Goal: Find contact information: Find contact information

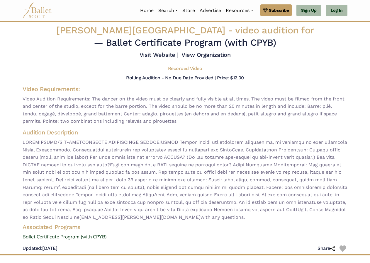
click at [150, 174] on span "[EMAIL_ADDRESS][PERSON_NAME][DOMAIN_NAME] with any questions." at bounding box center [185, 180] width 325 height 83
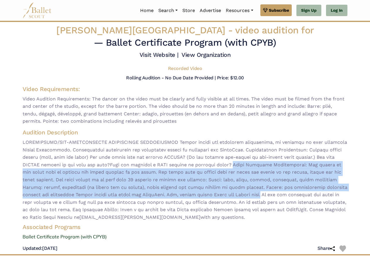
drag, startPoint x: 237, startPoint y: 162, endPoint x: 267, endPoint y: 192, distance: 42.1
click at [267, 192] on span "[EMAIL_ADDRESS][PERSON_NAME][DOMAIN_NAME] with any questions." at bounding box center [185, 180] width 325 height 83
drag, startPoint x: 267, startPoint y: 192, endPoint x: 253, endPoint y: 172, distance: 24.1
copy span "Video Audition Requirements: The dancer on the video must be clearly and fully …"
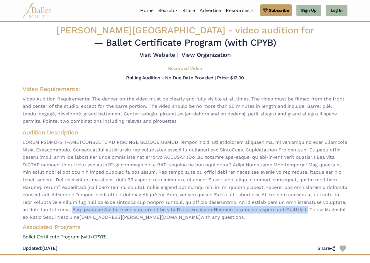
drag, startPoint x: 72, startPoint y: 209, endPoint x: 316, endPoint y: 212, distance: 244.3
click at [316, 212] on span "[EMAIL_ADDRESS][PERSON_NAME][DOMAIN_NAME] with any questions." at bounding box center [185, 180] width 325 height 83
copy span "Two Required Photos: Tendu a la second en face First arabesque Please submit th…"
drag, startPoint x: 318, startPoint y: 211, endPoint x: 318, endPoint y: 216, distance: 5.6
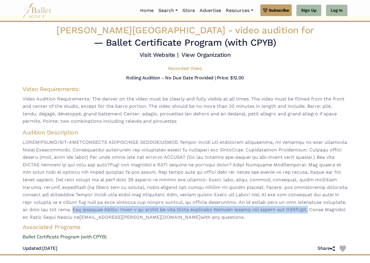
click at [318, 216] on span "[EMAIL_ADDRESS][PERSON_NAME][DOMAIN_NAME] with any questions." at bounding box center [185, 180] width 325 height 83
copy span "Email Director of Dance [PERSON_NAME] at [EMAIL_ADDRESS][PERSON_NAME][DOMAIN_NA…"
